Goal: Transaction & Acquisition: Purchase product/service

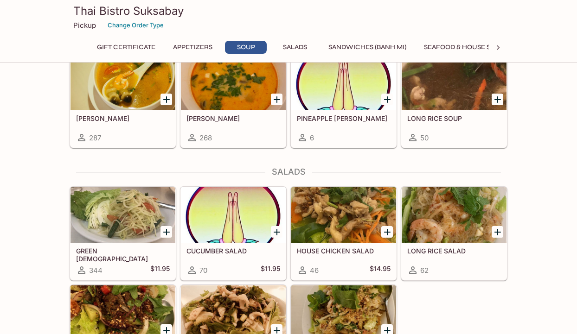
scroll to position [742, 0]
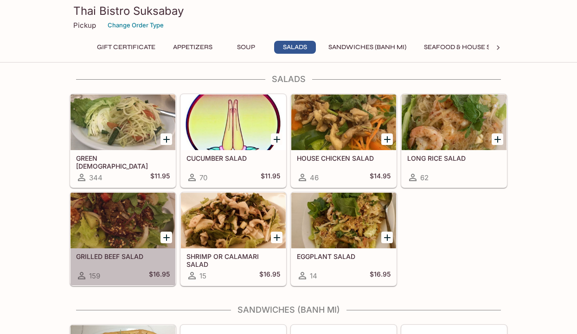
click at [115, 247] on div at bounding box center [122, 221] width 105 height 56
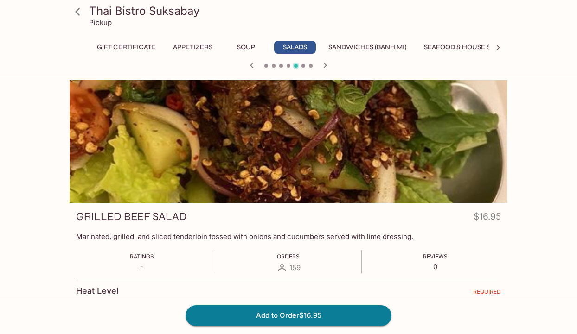
click at [481, 47] on button "Seafood & House Specials" at bounding box center [470, 47] width 103 height 13
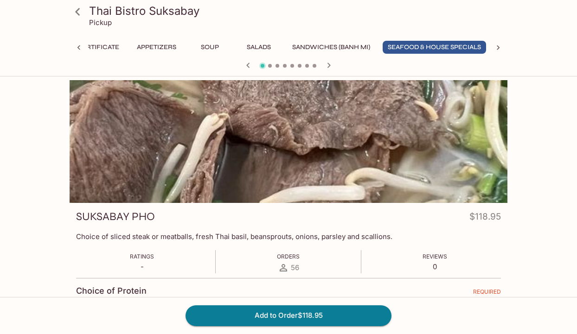
click at [495, 45] on icon at bounding box center [497, 47] width 9 height 9
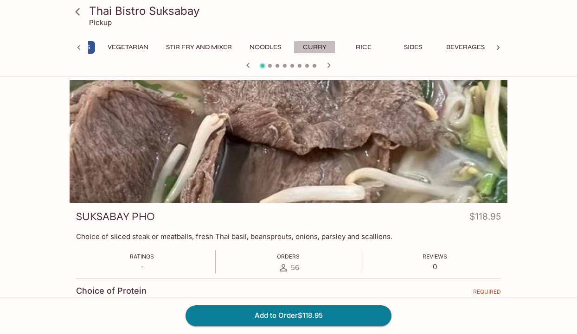
click at [319, 45] on button "Curry" at bounding box center [314, 47] width 42 height 13
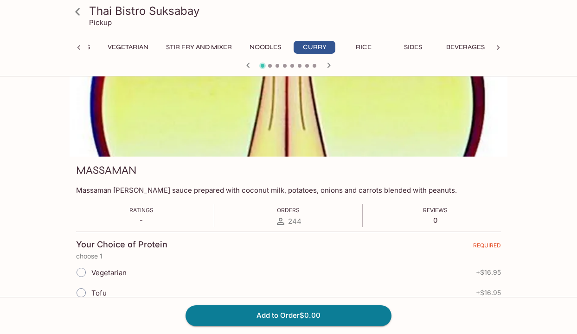
scroll to position [0, 0]
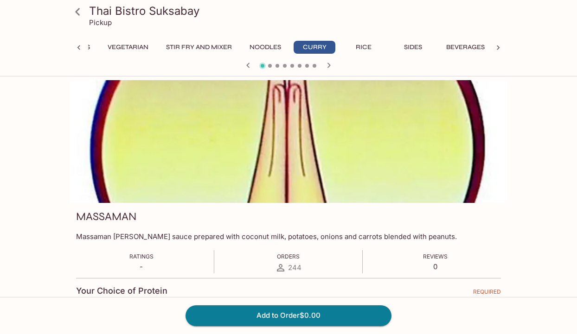
click at [108, 9] on h3 "Thai Bistro Suksabay" at bounding box center [296, 11] width 414 height 14
click at [81, 9] on icon at bounding box center [78, 12] width 16 height 16
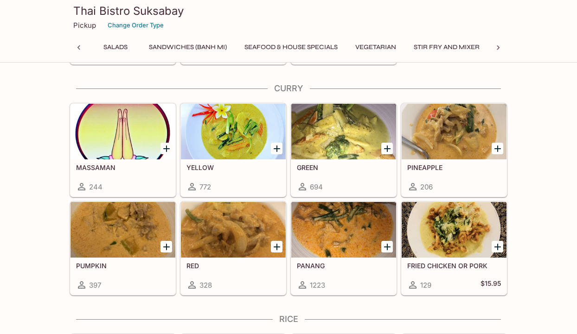
scroll to position [0, 229]
click at [359, 244] on div at bounding box center [343, 230] width 105 height 56
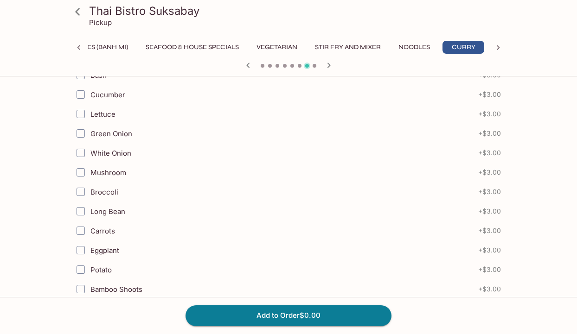
scroll to position [974, 0]
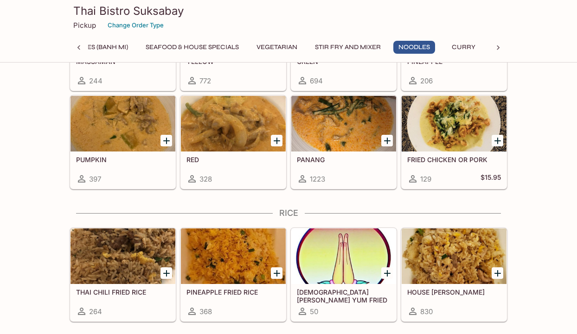
scroll to position [2235, 0]
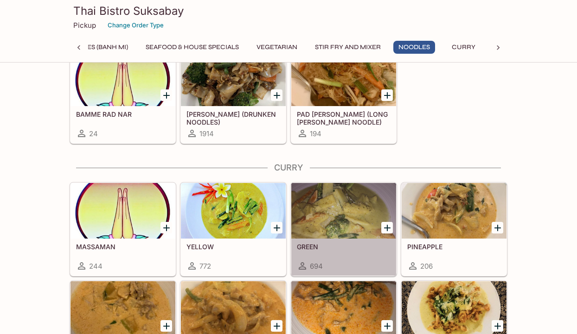
click at [350, 227] on div at bounding box center [343, 211] width 105 height 56
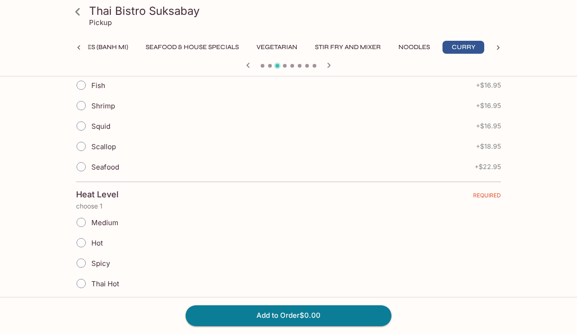
scroll to position [151, 0]
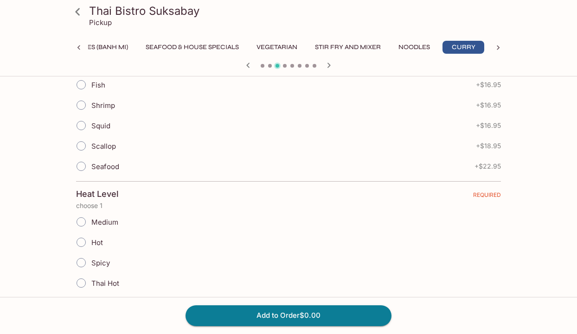
scroll to position [429, 0]
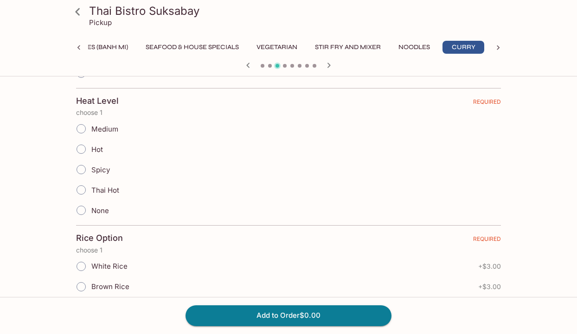
click at [27, 185] on div "Thai Bistro Suksabay Pickup Gift Certificate Appetizers Soup Salads Sandwiches …" at bounding box center [288, 317] width 577 height 1332
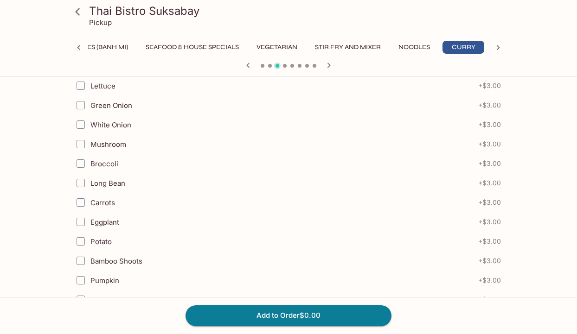
scroll to position [1078, 0]
